Goal: Transaction & Acquisition: Purchase product/service

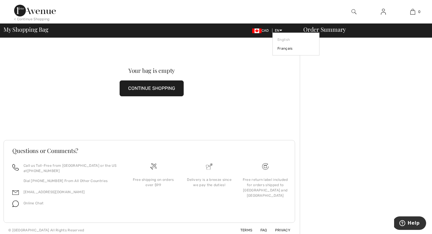
click at [278, 30] on span "EN" at bounding box center [278, 31] width 7 height 4
click at [286, 45] on link "Français" at bounding box center [296, 48] width 37 height 9
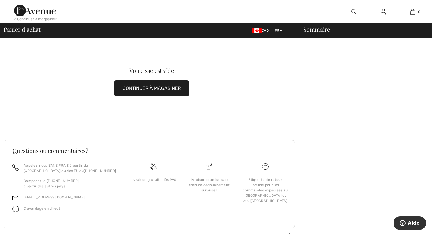
click at [179, 90] on button "CONTINUER À MAGASINER" at bounding box center [151, 89] width 75 height 16
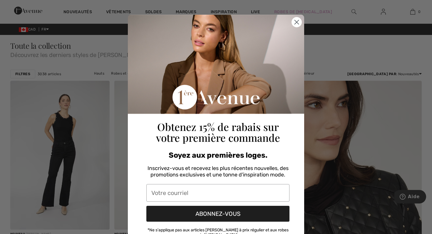
click at [301, 23] on circle "Close dialog" at bounding box center [297, 22] width 10 height 10
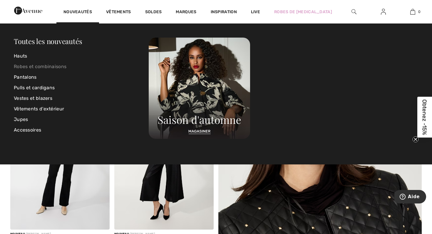
click at [34, 66] on link "Robes et combinaisons" at bounding box center [81, 66] width 135 height 11
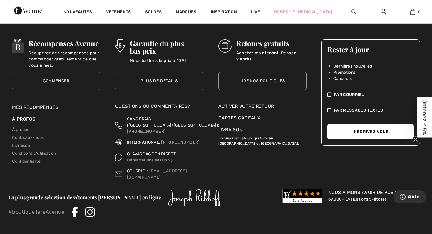
scroll to position [2062, 0]
